Goal: Transaction & Acquisition: Purchase product/service

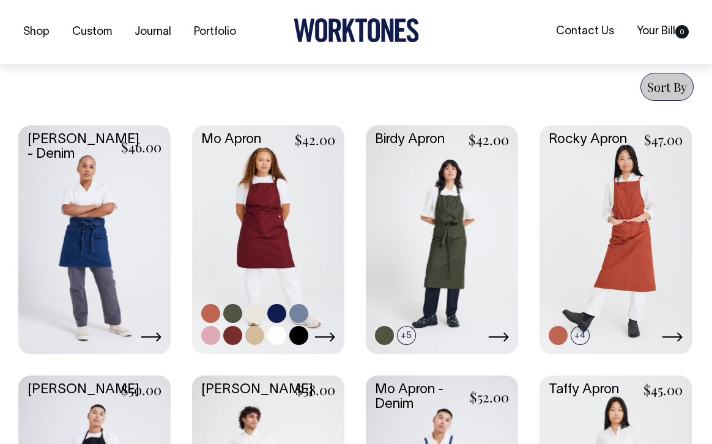
scroll to position [567, 0]
click at [213, 333] on link at bounding box center [210, 334] width 19 height 19
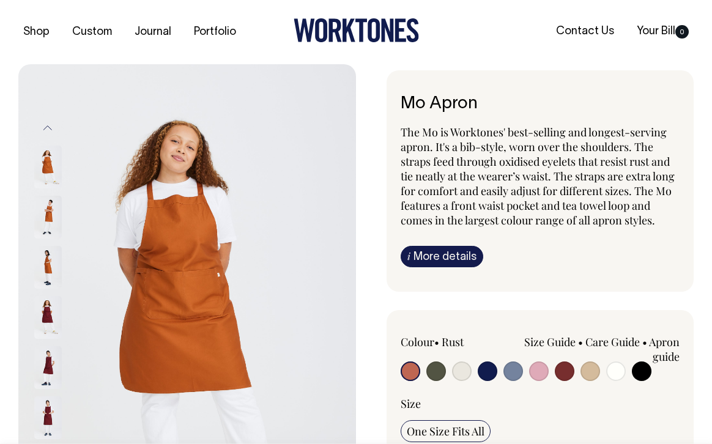
radio input "true"
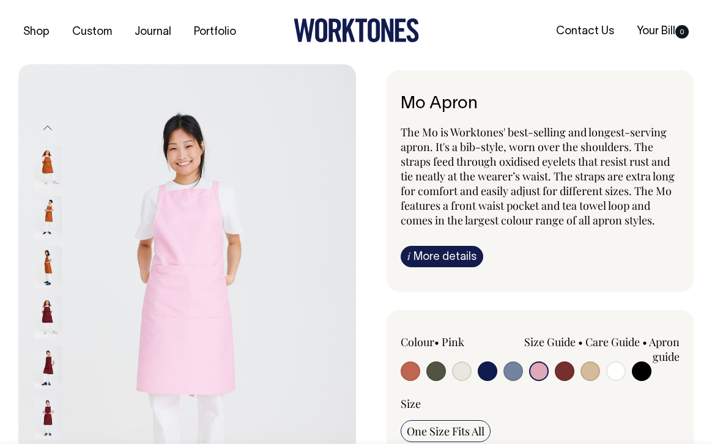
radio input "true"
select select "Pink"
click at [51, 216] on img at bounding box center [48, 217] width 28 height 43
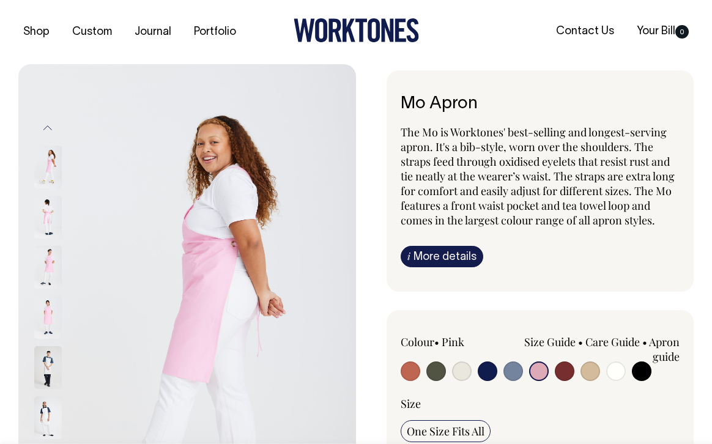
click at [45, 217] on img at bounding box center [48, 217] width 28 height 43
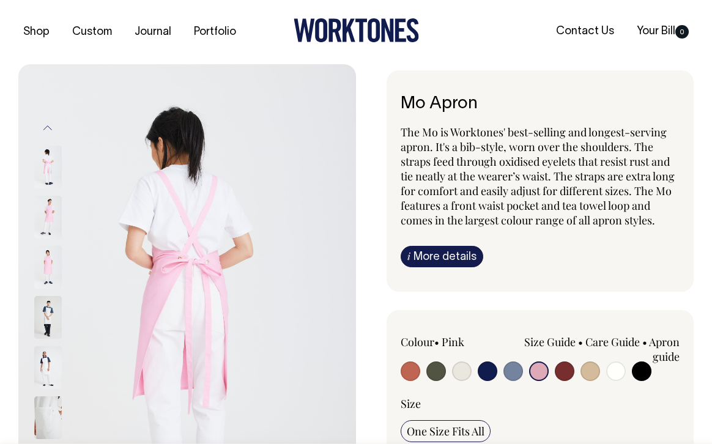
click at [67, 287] on div at bounding box center [64, 267] width 61 height 50
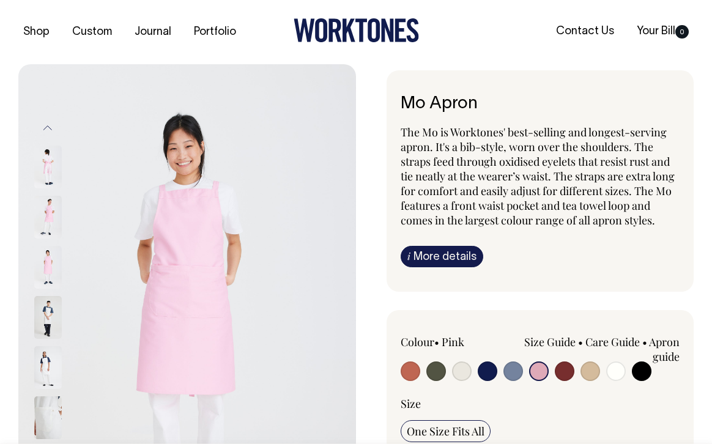
click at [48, 270] on img at bounding box center [48, 267] width 28 height 43
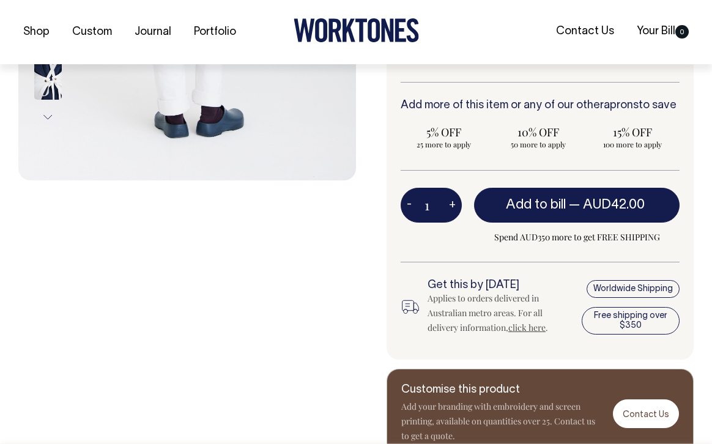
scroll to position [390, 0]
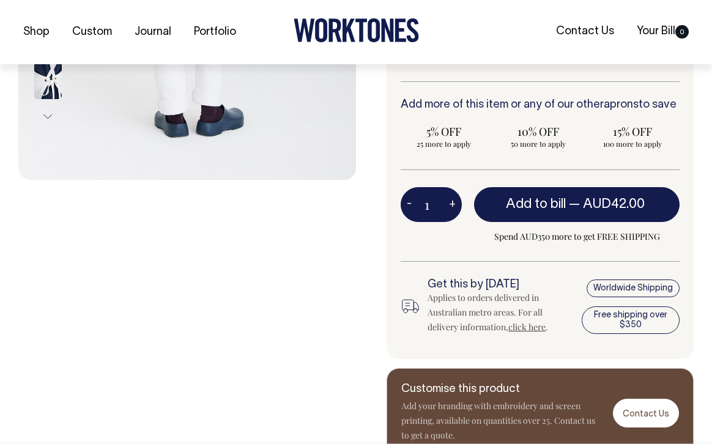
drag, startPoint x: 441, startPoint y: 208, endPoint x: 411, endPoint y: 207, distance: 30.0
click at [411, 207] on div "1 - +" at bounding box center [430, 204] width 61 height 34
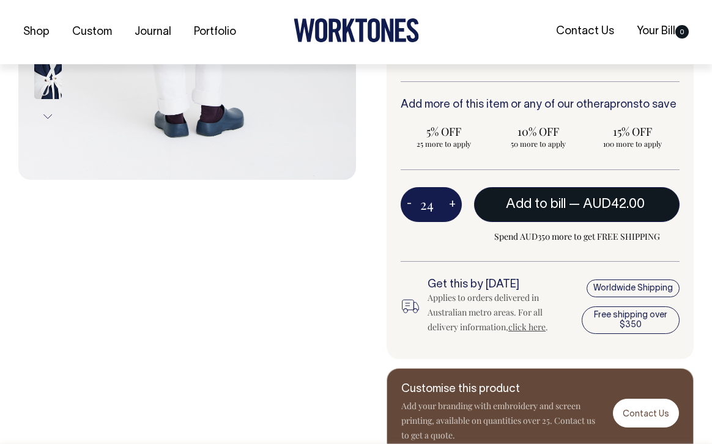
type input "24"
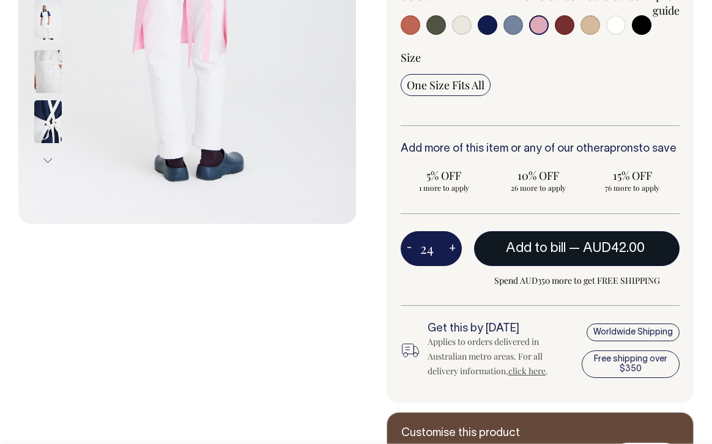
scroll to position [345, 0]
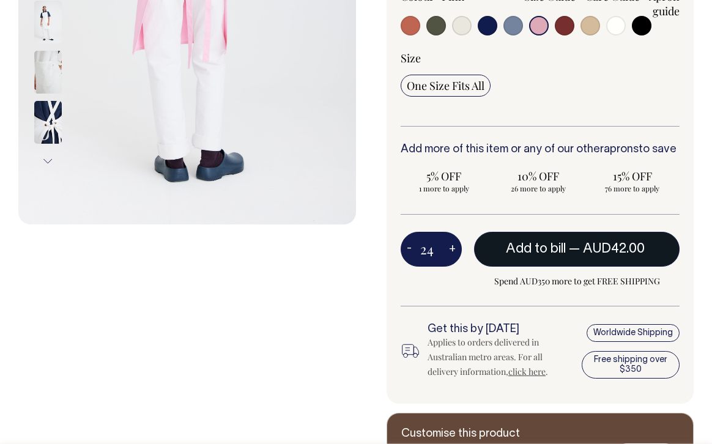
click at [566, 244] on button "Add to bill — AUD42.00" at bounding box center [576, 249] width 205 height 34
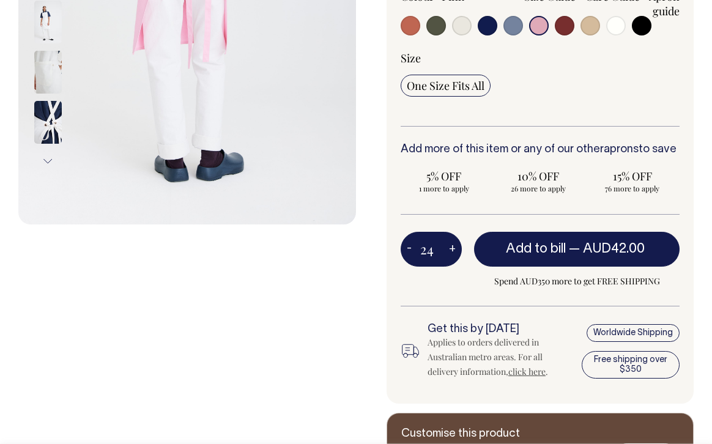
type input "1"
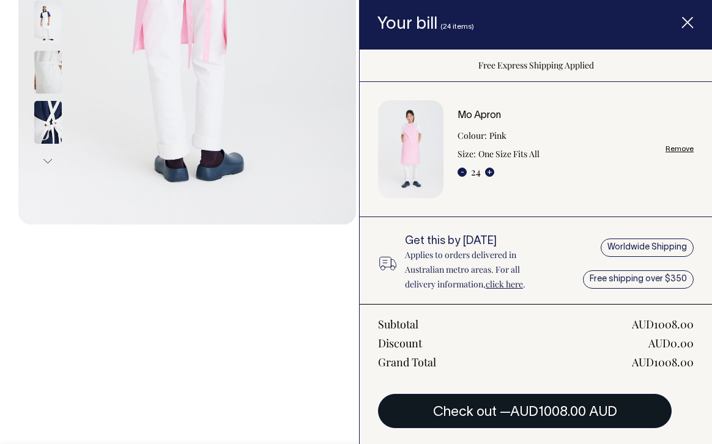
click at [540, 408] on span "AUD1008.00 AUD" at bounding box center [563, 412] width 107 height 12
